Goal: Browse casually: Explore the website without a specific task or goal

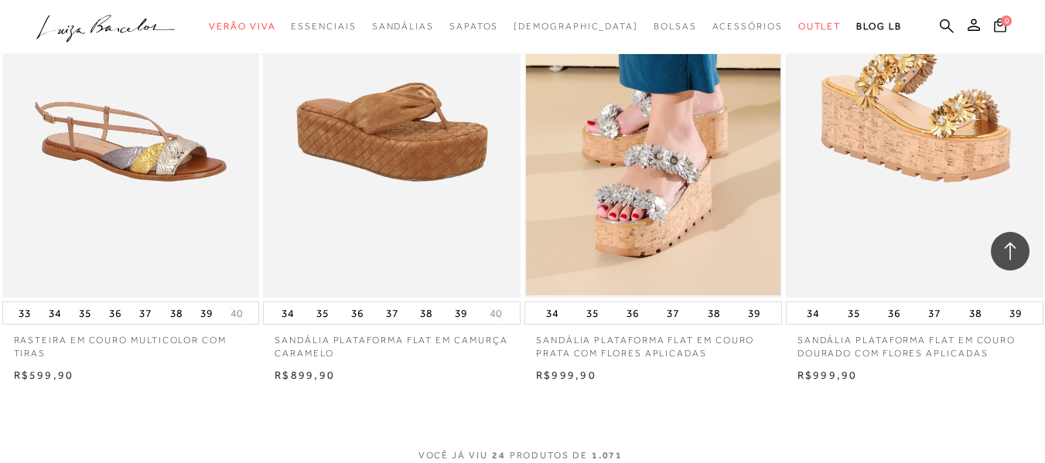
scroll to position [2861, 0]
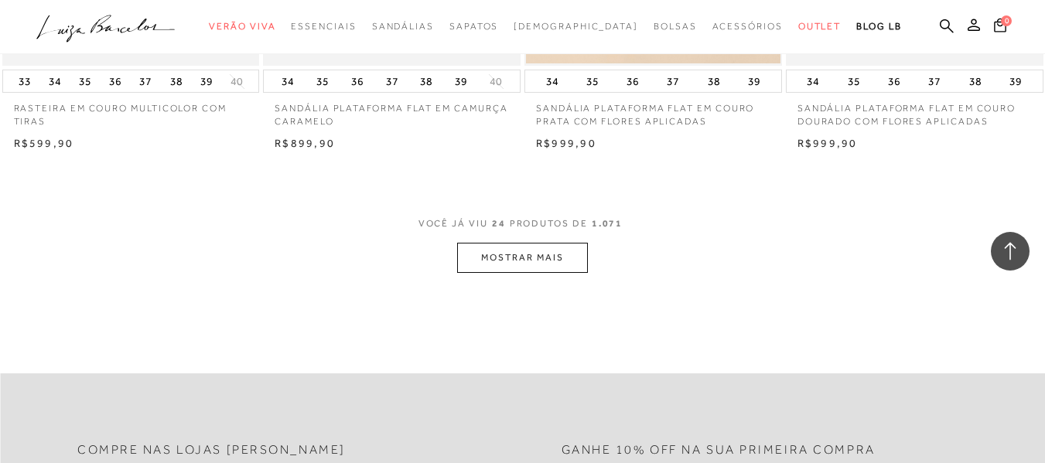
click at [549, 267] on button "MOSTRAR MAIS" at bounding box center [522, 258] width 130 height 30
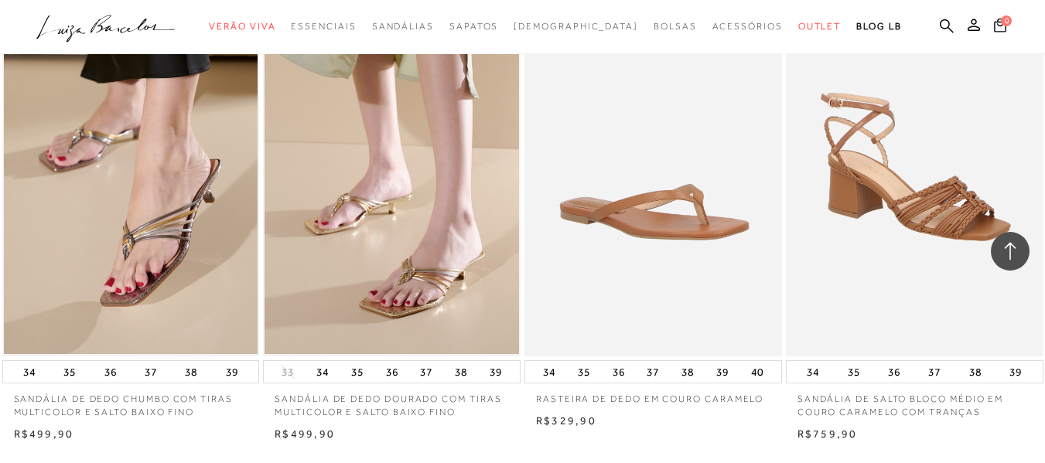
scroll to position [5800, 0]
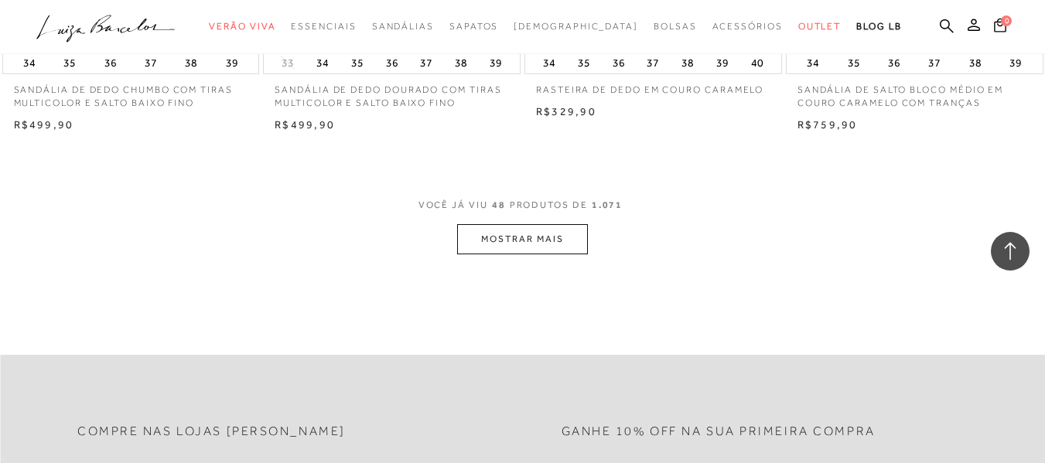
click at [531, 244] on button "MOSTRAR MAIS" at bounding box center [522, 239] width 130 height 30
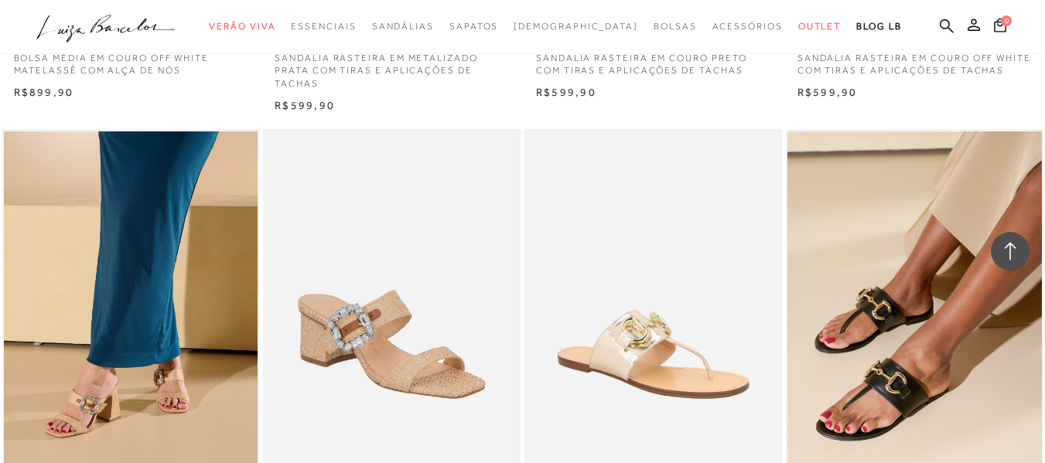
scroll to position [6960, 0]
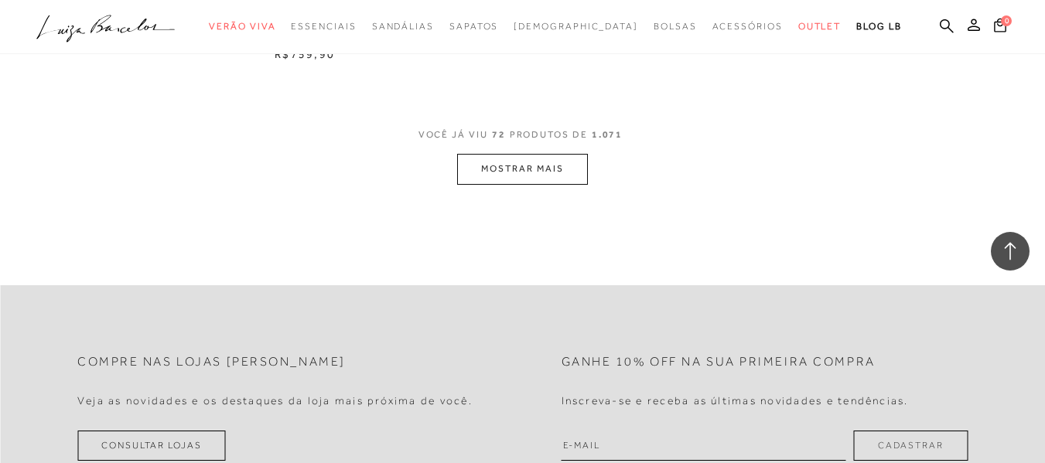
click at [540, 175] on button "MOSTRAR MAIS" at bounding box center [522, 169] width 130 height 30
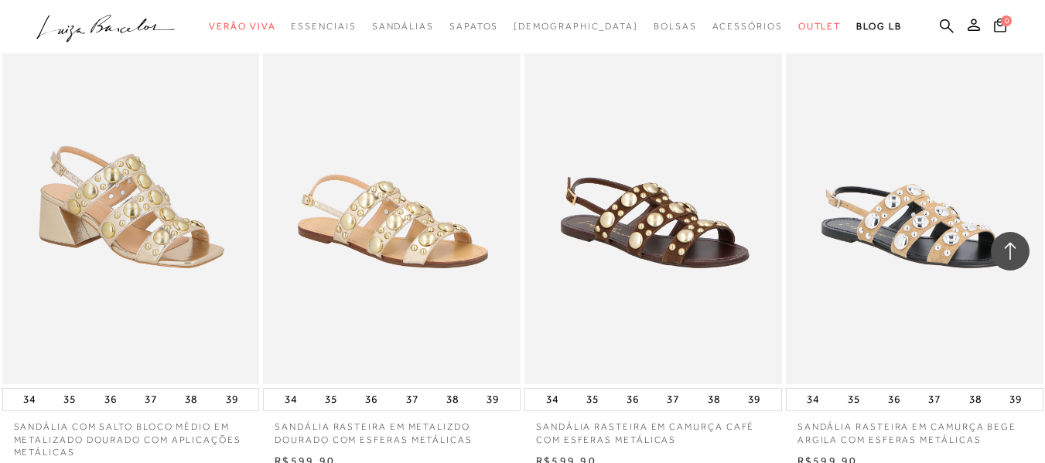
scroll to position [11600, 0]
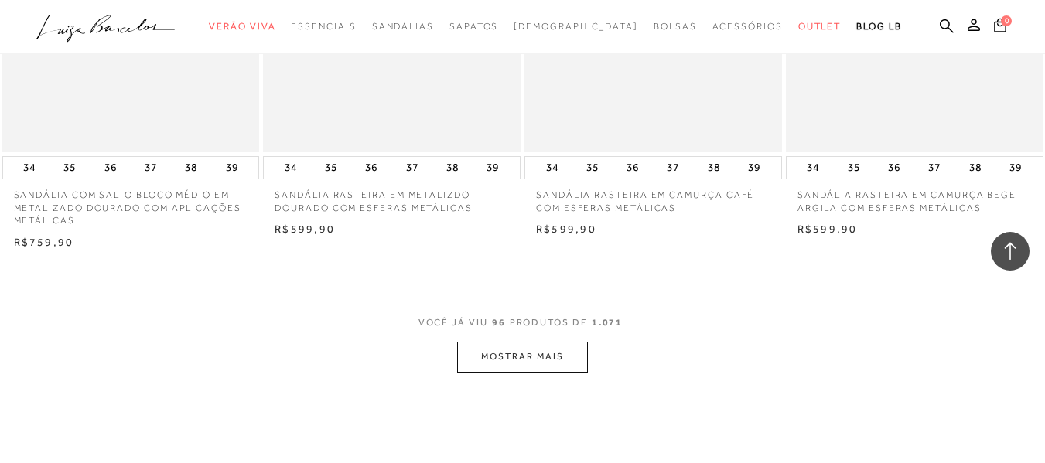
click at [527, 342] on button "MOSTRAR MAIS" at bounding box center [522, 357] width 130 height 30
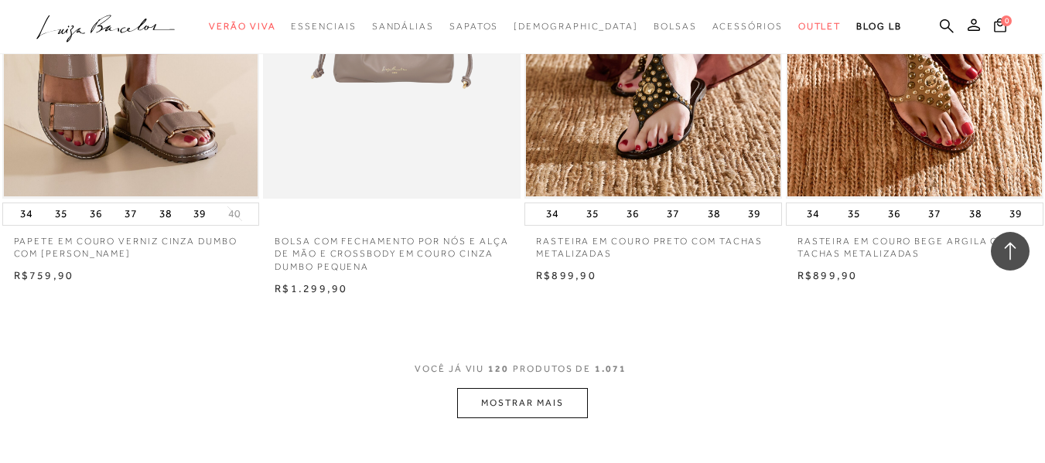
scroll to position [14770, 0]
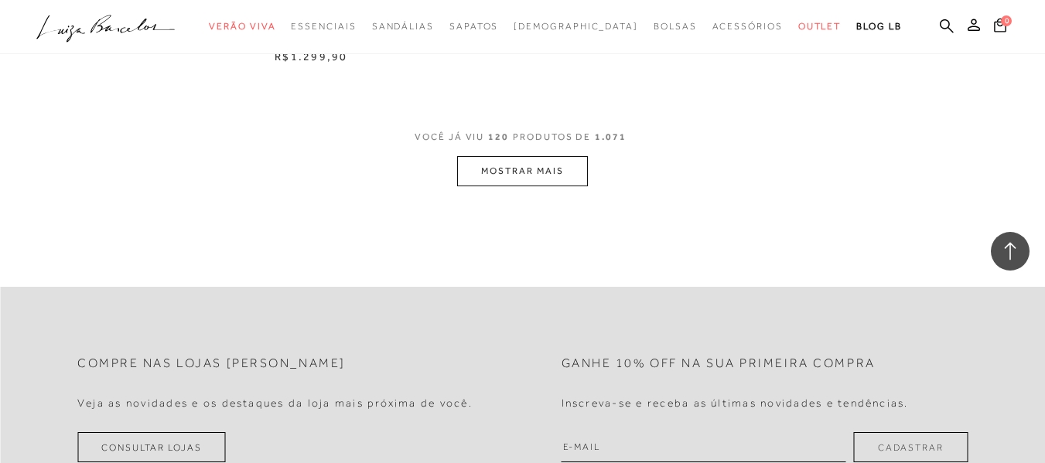
click at [530, 156] on button "MOSTRAR MAIS" at bounding box center [522, 171] width 130 height 30
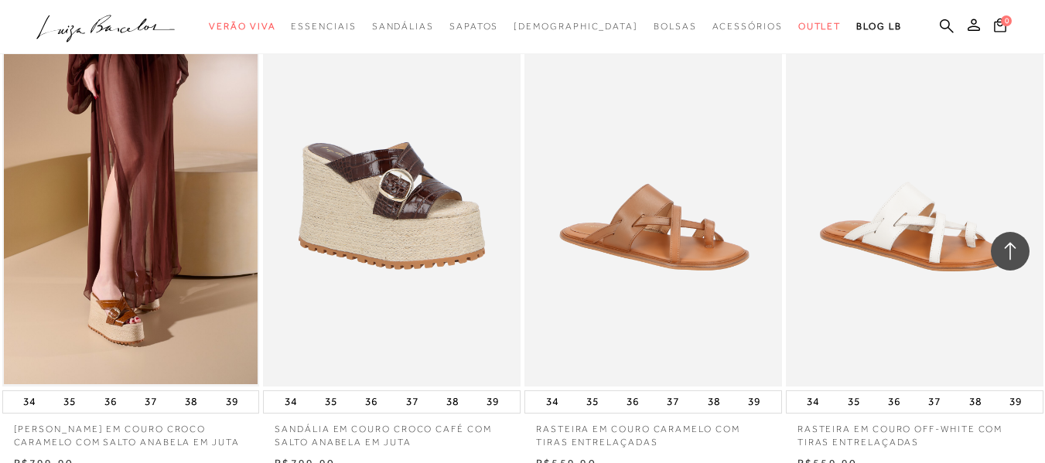
scroll to position [17632, 0]
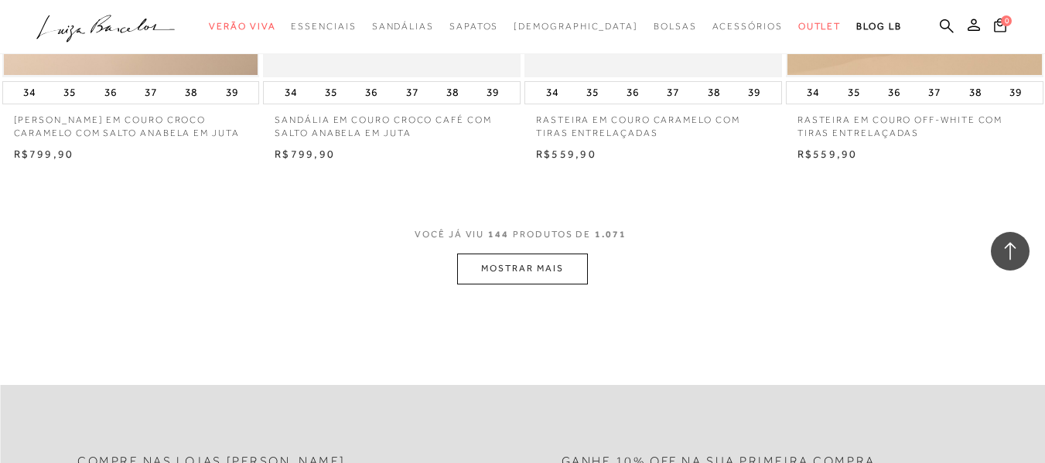
click at [510, 254] on button "MOSTRAR MAIS" at bounding box center [522, 269] width 130 height 30
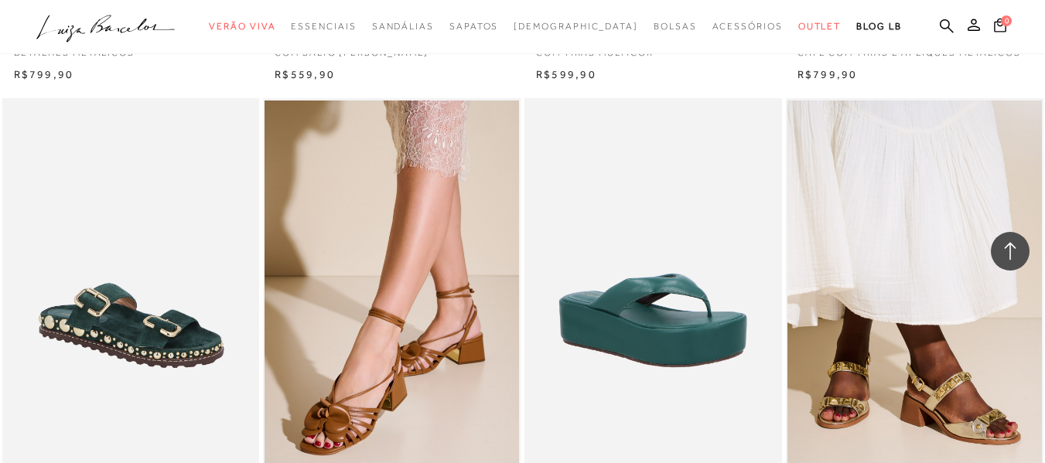
scroll to position [20415, 0]
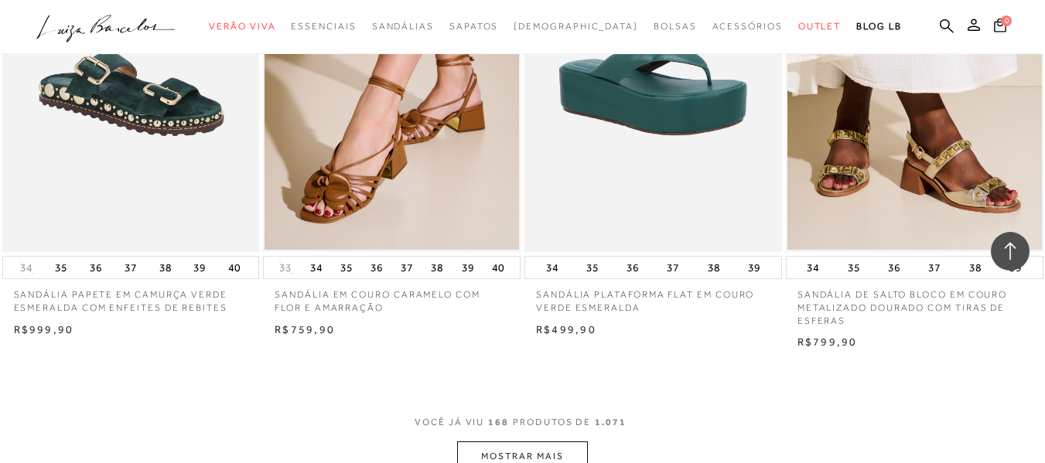
click at [546, 442] on button "MOSTRAR MAIS" at bounding box center [522, 457] width 130 height 30
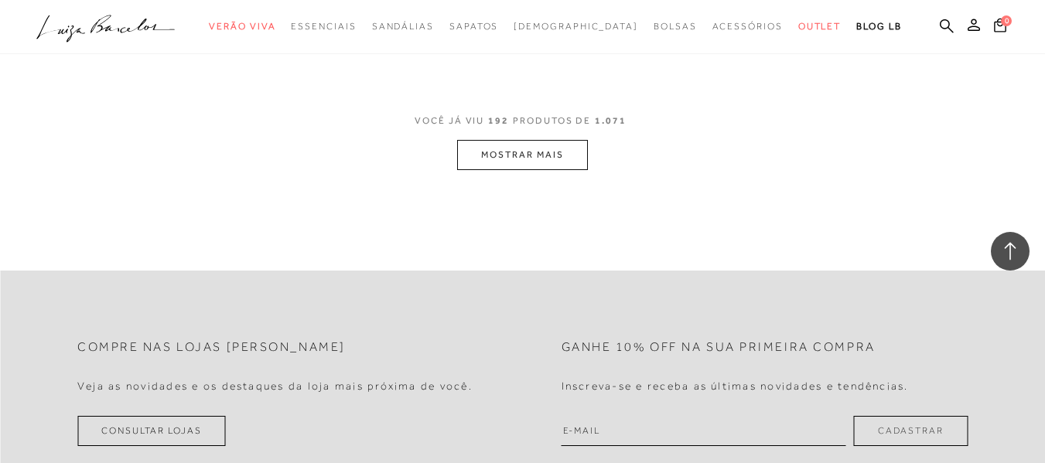
scroll to position [23586, 0]
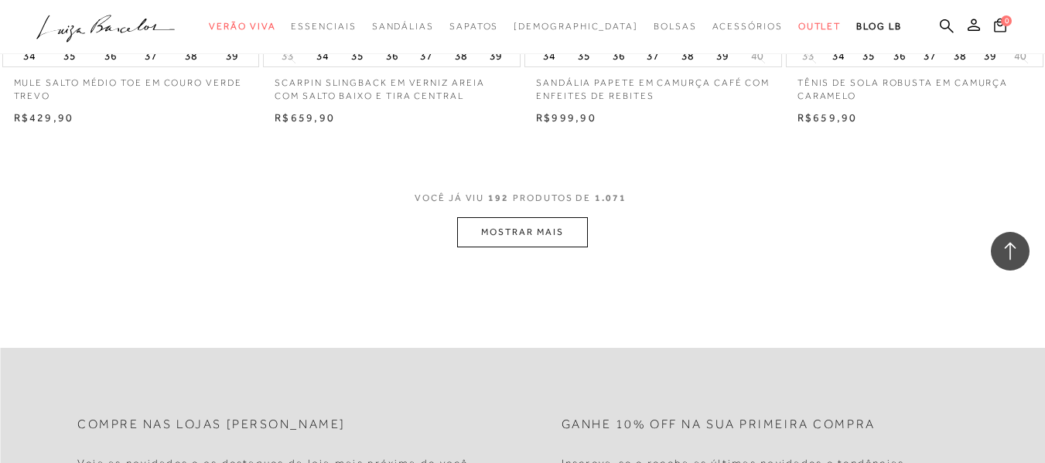
click at [544, 217] on button "MOSTRAR MAIS" at bounding box center [522, 232] width 130 height 30
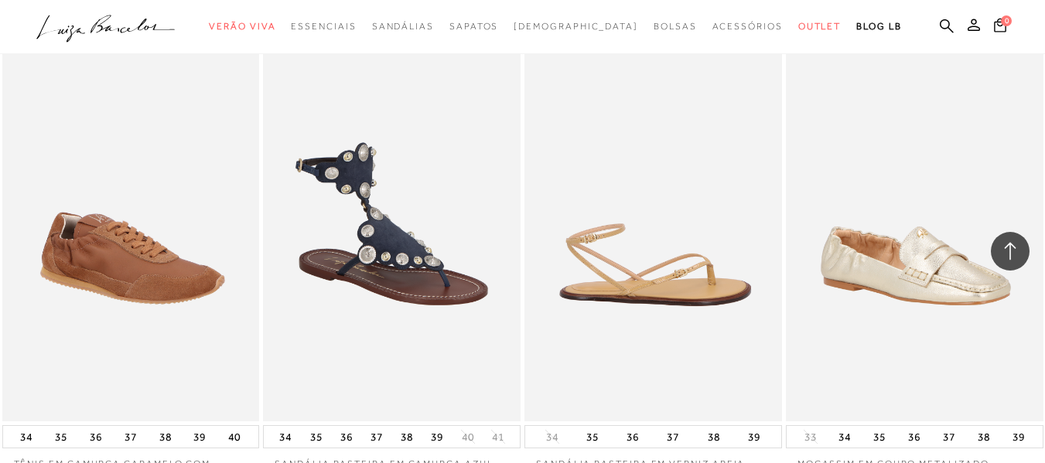
scroll to position [26447, 0]
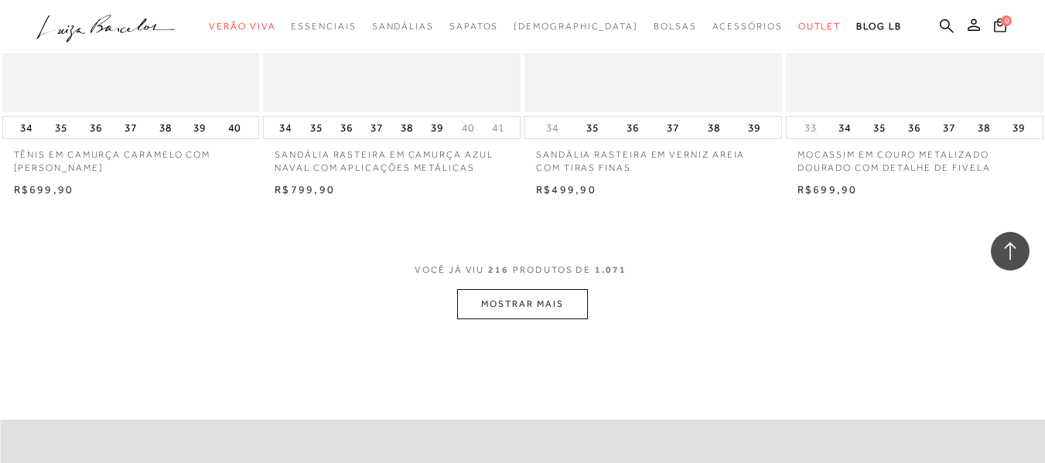
click at [463, 289] on button "MOSTRAR MAIS" at bounding box center [522, 304] width 130 height 30
